Goal: Transaction & Acquisition: Purchase product/service

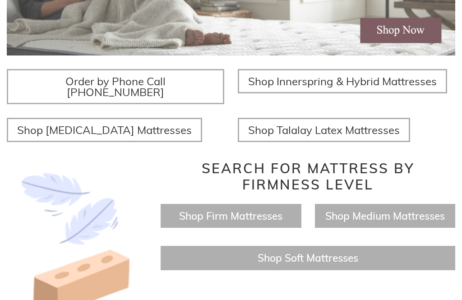
scroll to position [282, 0]
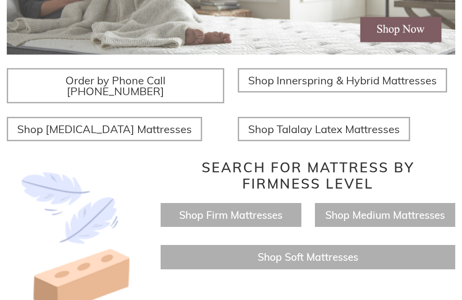
click at [392, 209] on span "Shop Medium Mattresses" at bounding box center [385, 215] width 120 height 13
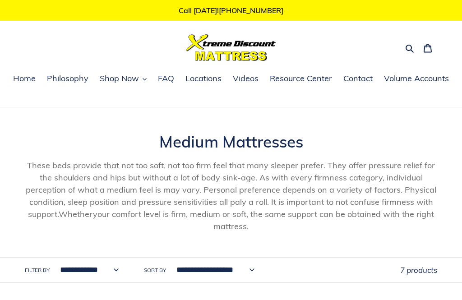
click at [407, 49] on icon "button" at bounding box center [409, 48] width 9 height 9
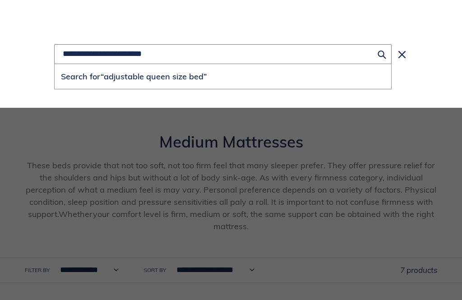
type input "**********"
click at [223, 77] on button "Search for “adjustable queen size bed”" at bounding box center [223, 76] width 337 height 25
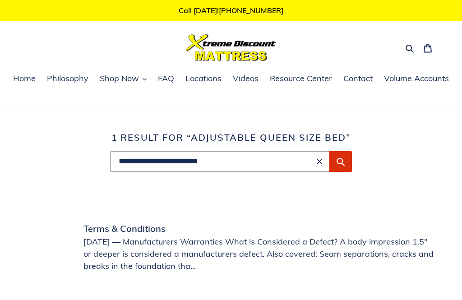
click at [352, 172] on button "Submit" at bounding box center [340, 161] width 23 height 21
click at [346, 168] on button "Submit" at bounding box center [340, 161] width 23 height 21
click at [346, 163] on button "Submit" at bounding box center [340, 161] width 23 height 21
click at [12, 78] on link "Home" at bounding box center [25, 79] width 32 height 14
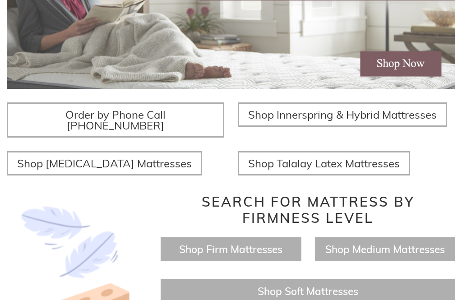
scroll to position [249, 0]
click at [420, 121] on span "Shop Innerspring & Hybrid Mattresses" at bounding box center [342, 114] width 189 height 14
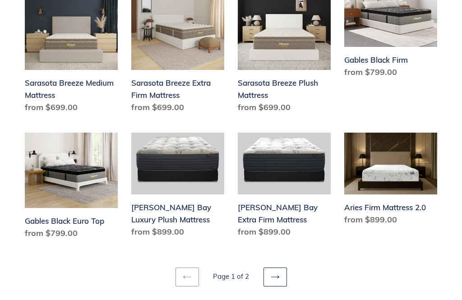
scroll to position [1150, 0]
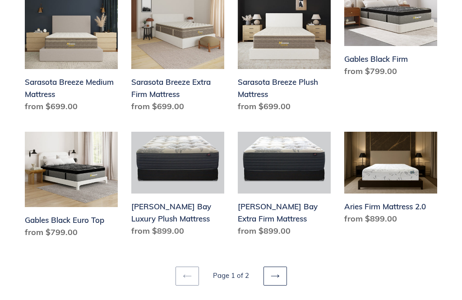
click at [281, 267] on link "Next page" at bounding box center [275, 276] width 23 height 19
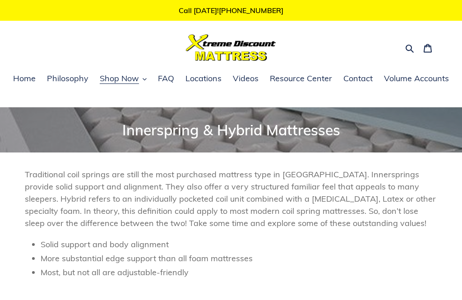
click at [405, 51] on icon "button" at bounding box center [409, 48] width 9 height 9
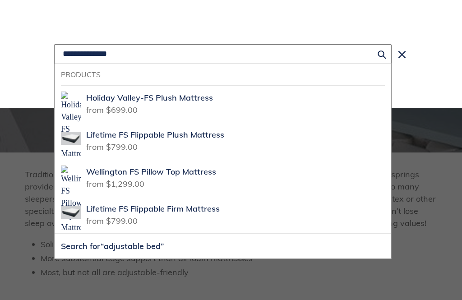
type input "**********"
click at [223, 246] on button "Search for “adjustable bed”" at bounding box center [223, 246] width 337 height 25
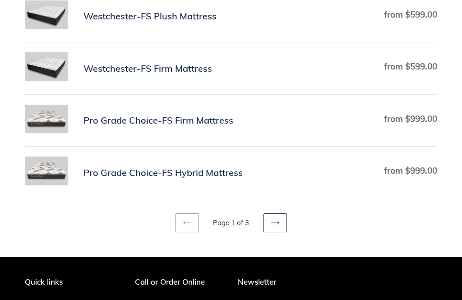
scroll to position [534, 0]
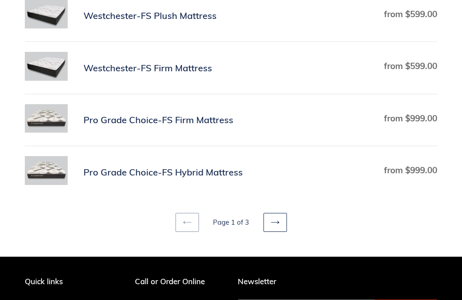
click at [286, 223] on link "Next page" at bounding box center [275, 222] width 23 height 19
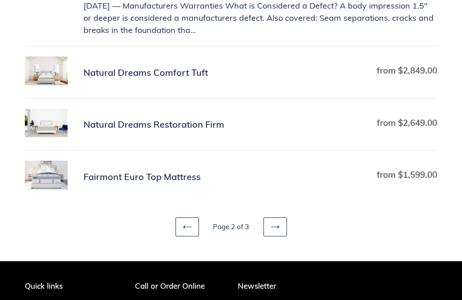
scroll to position [567, 0]
click at [285, 237] on link "Next page" at bounding box center [275, 227] width 23 height 19
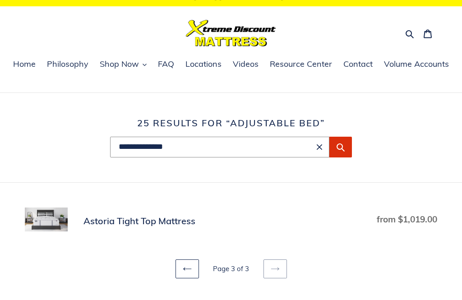
scroll to position [9, 0]
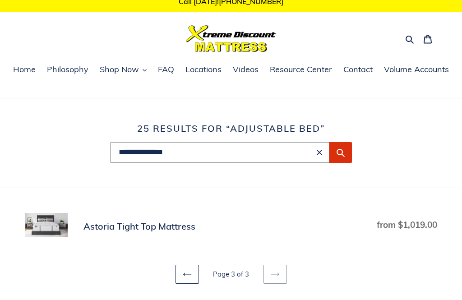
click at [348, 157] on button "Submit" at bounding box center [340, 152] width 23 height 21
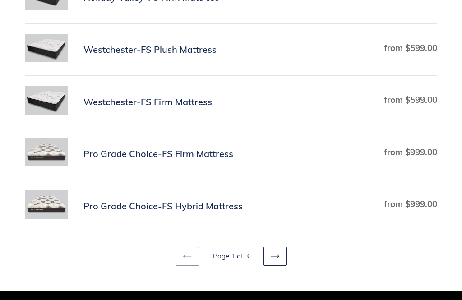
scroll to position [501, 0]
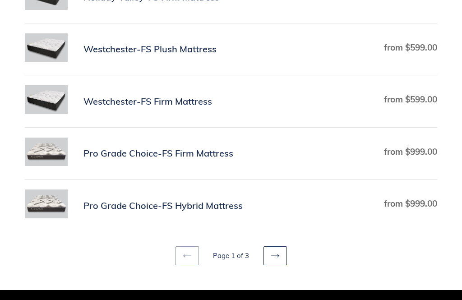
click at [284, 264] on link "Next page" at bounding box center [275, 256] width 23 height 19
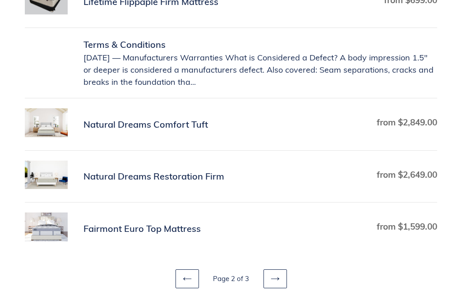
scroll to position [515, 0]
click at [137, 131] on link "Natural Dreams Comfort Tuft" at bounding box center [231, 124] width 413 height 32
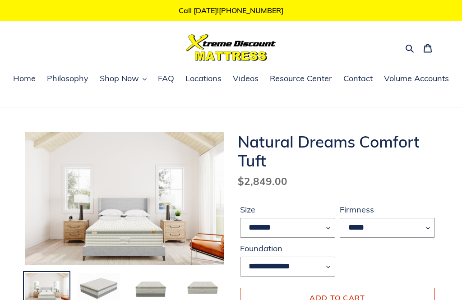
click at [428, 194] on form "**********" at bounding box center [337, 270] width 199 height 162
click at [334, 225] on select "******* **** ***** ****" at bounding box center [287, 228] width 95 height 20
select select "*****"
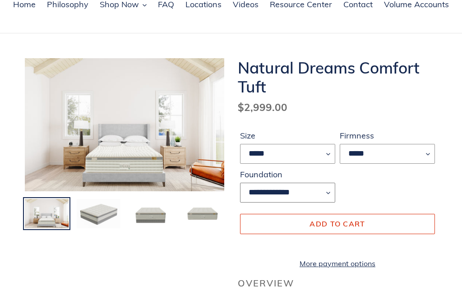
click at [333, 194] on select "**********" at bounding box center [287, 193] width 95 height 20
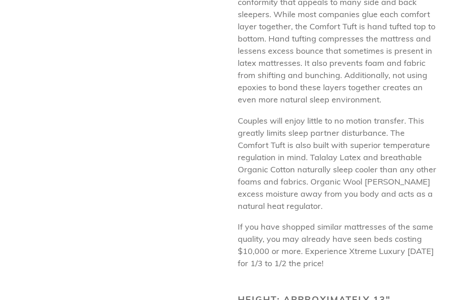
scroll to position [428, 0]
